Goal: Task Accomplishment & Management: Use online tool/utility

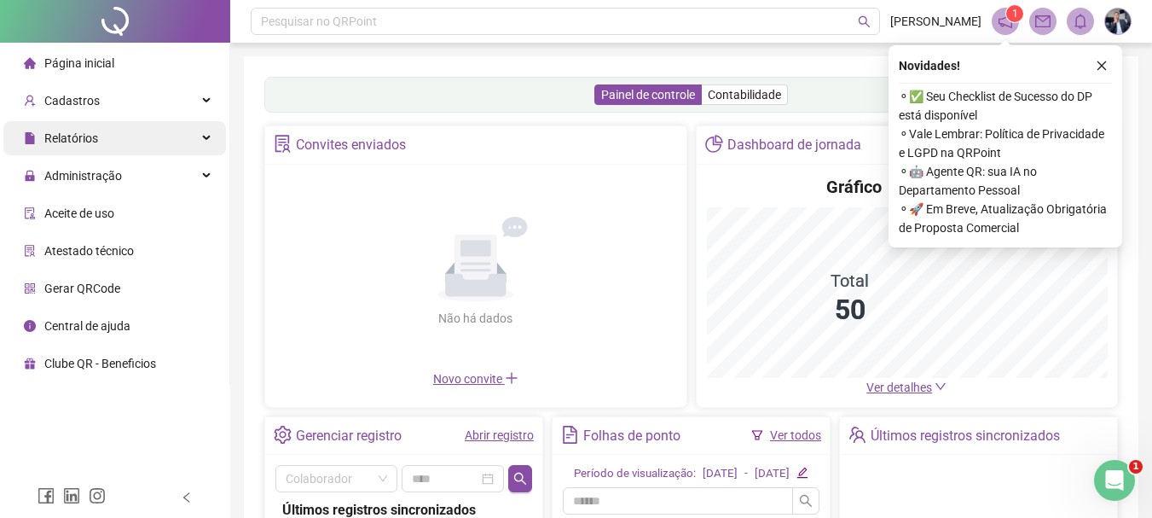
click at [169, 133] on div "Relatórios" at bounding box center [114, 138] width 223 height 34
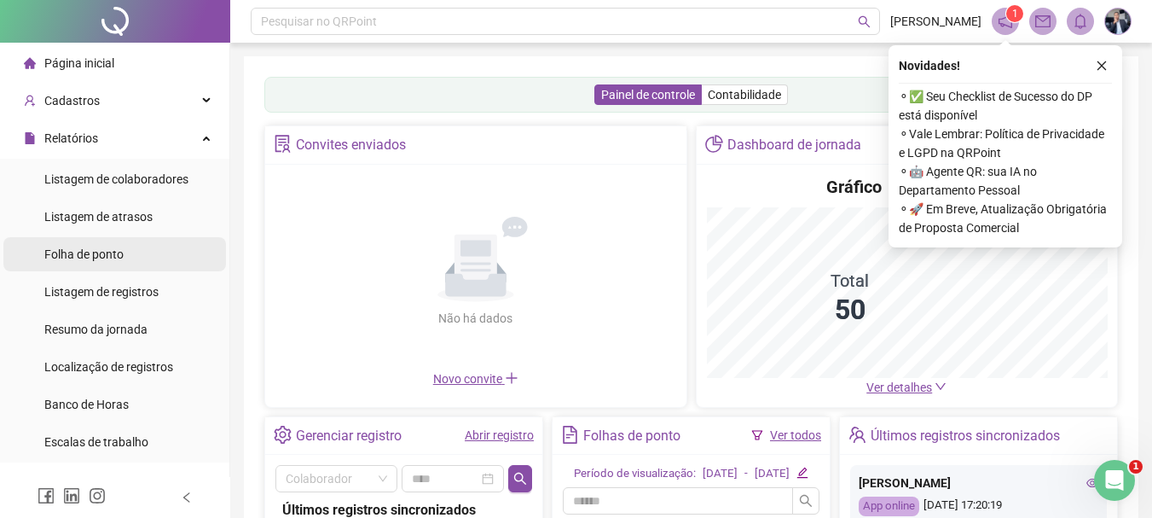
click at [111, 255] on span "Folha de ponto" at bounding box center [83, 254] width 79 height 14
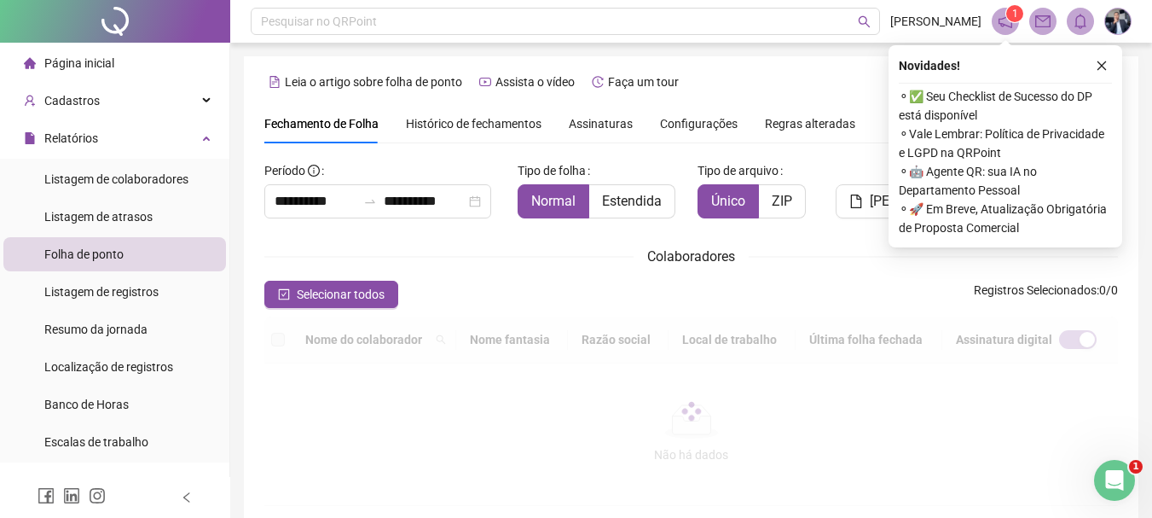
scroll to position [90, 0]
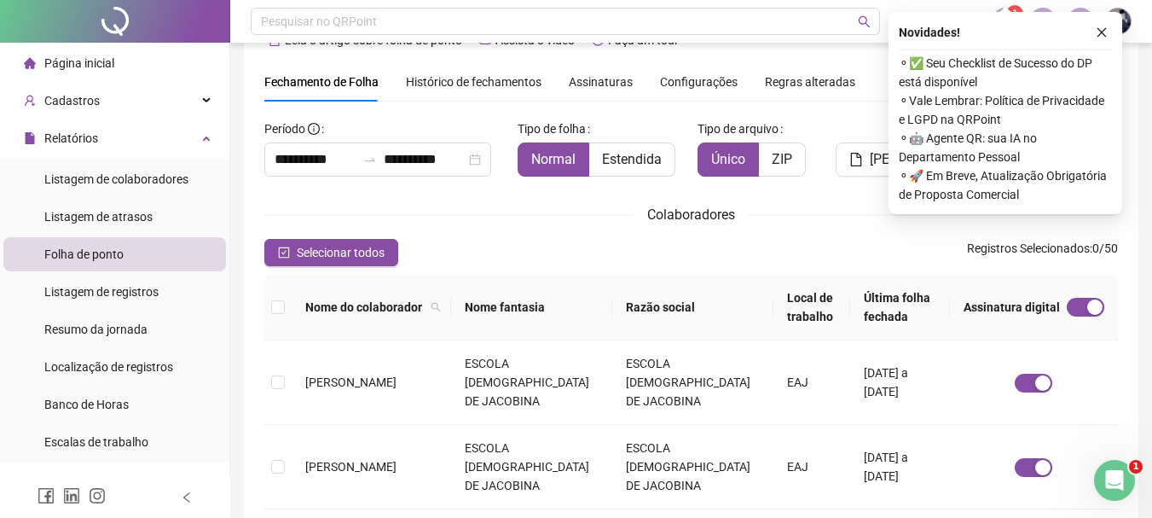
scroll to position [0, 0]
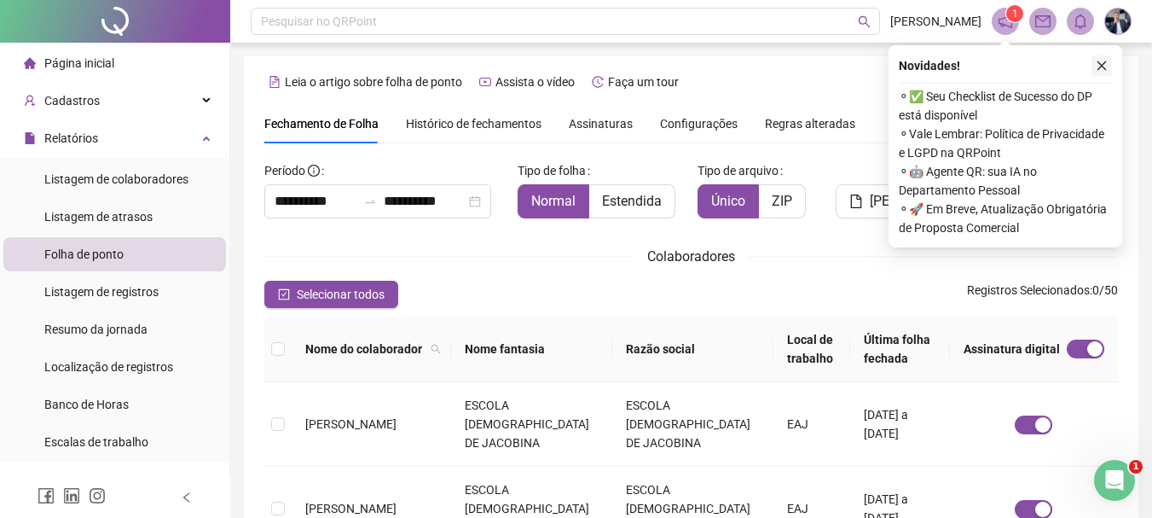
click at [1103, 64] on icon "close" at bounding box center [1102, 66] width 12 height 12
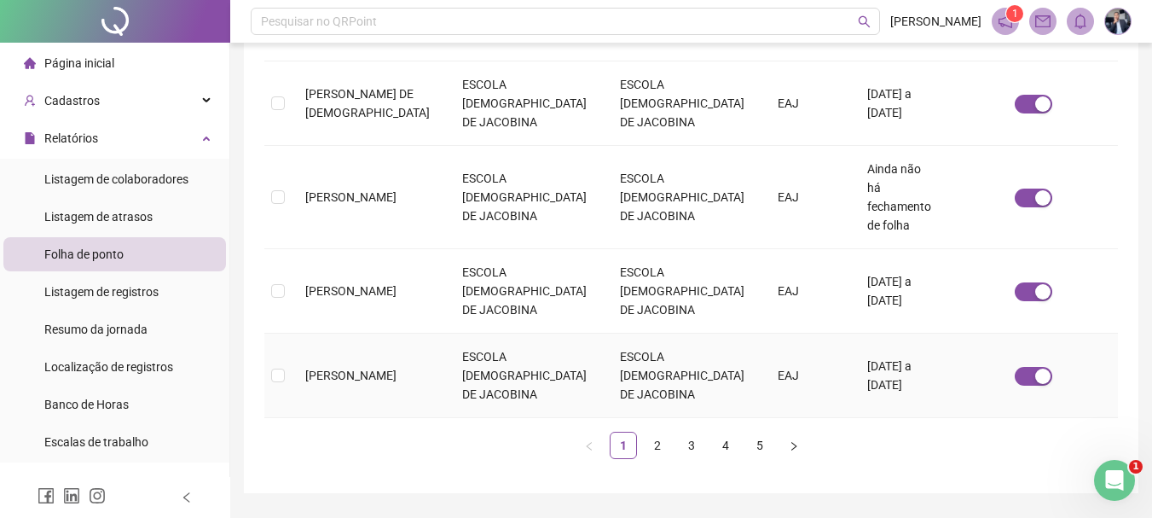
scroll to position [857, 0]
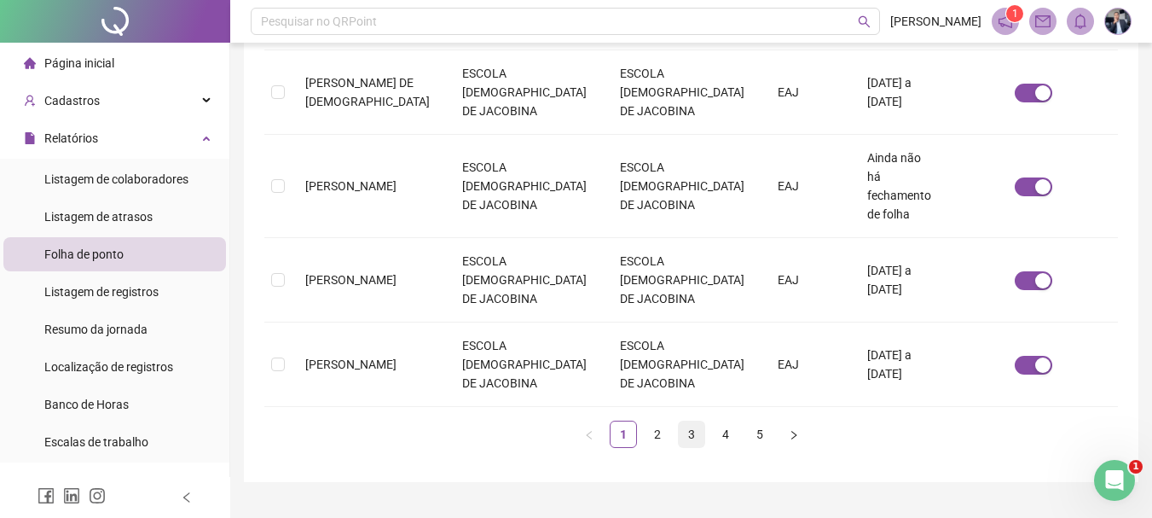
click at [681, 421] on link "3" at bounding box center [692, 434] width 26 height 26
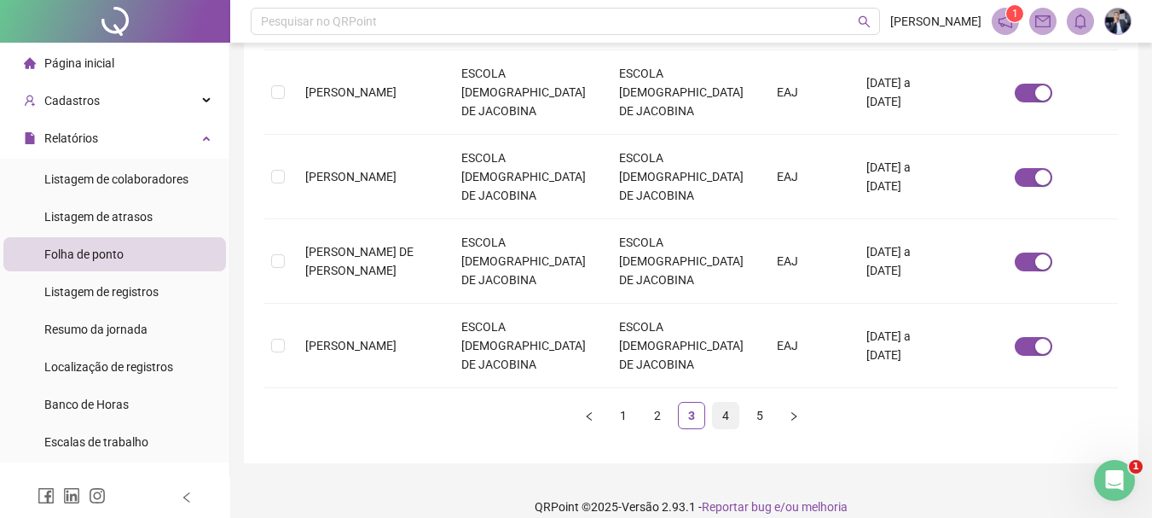
click at [716, 403] on link "4" at bounding box center [726, 416] width 26 height 26
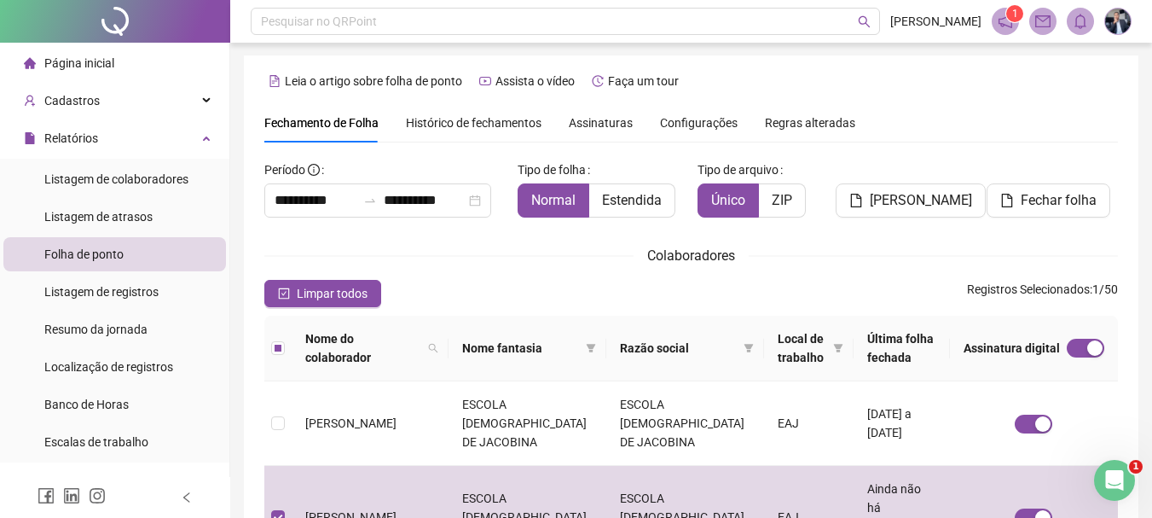
scroll to position [0, 0]
click at [639, 204] on span "Estendida" at bounding box center [632, 201] width 60 height 16
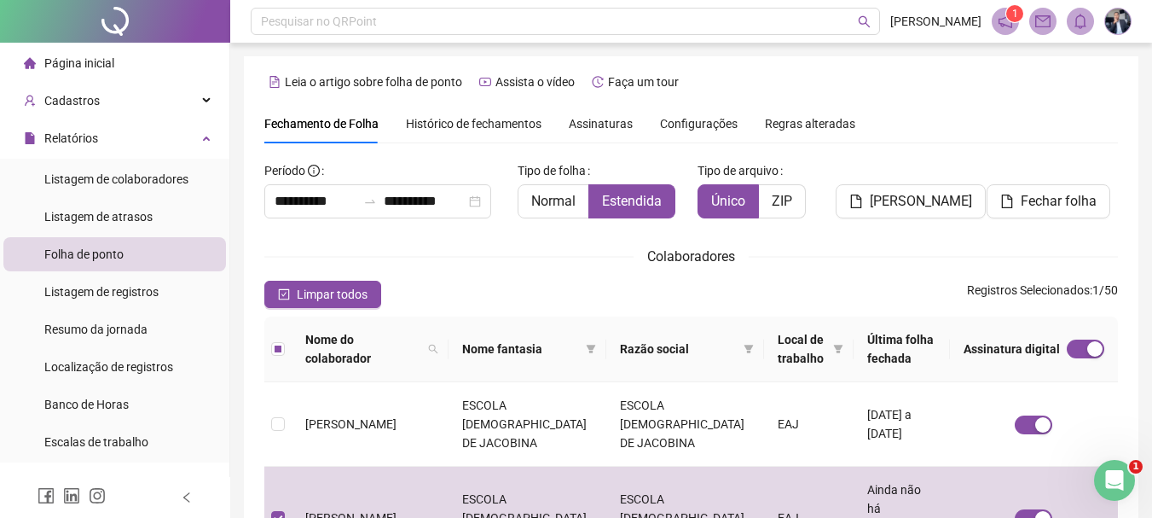
scroll to position [90, 0]
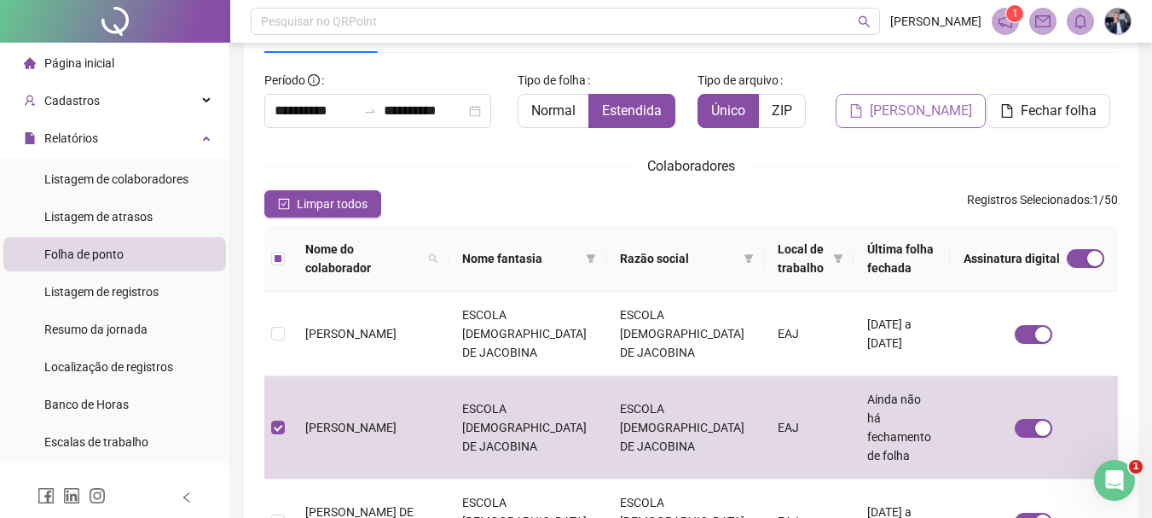
click at [935, 109] on span "[PERSON_NAME]" at bounding box center [921, 111] width 102 height 20
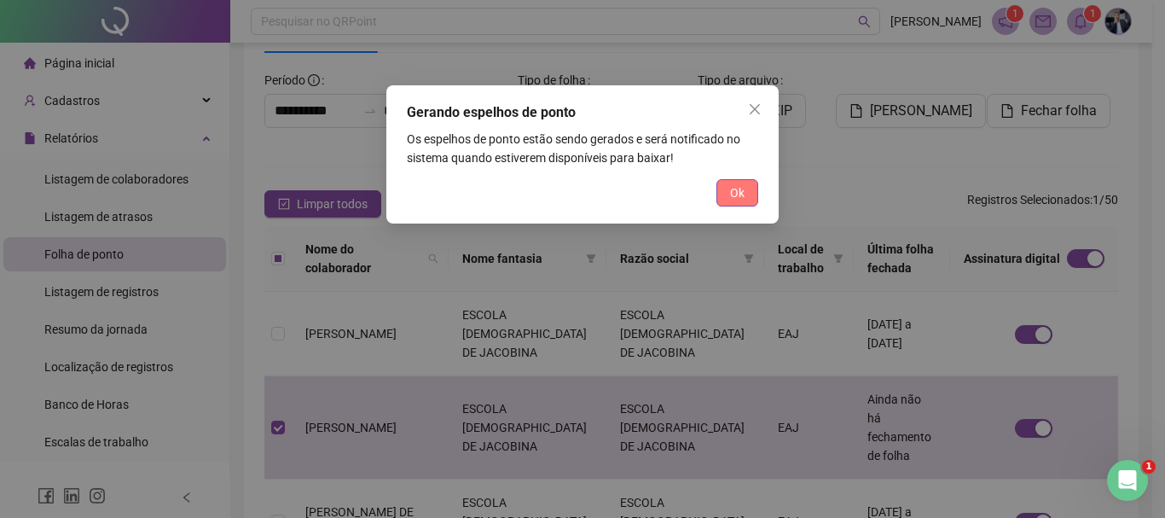
click at [741, 196] on span "Ok" at bounding box center [737, 192] width 14 height 19
